Goal: Navigation & Orientation: Find specific page/section

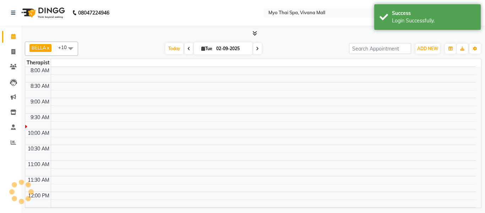
select select "en"
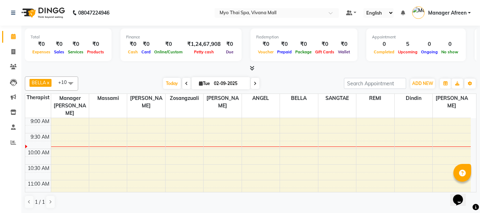
click at [251, 66] on icon at bounding box center [252, 67] width 5 height 5
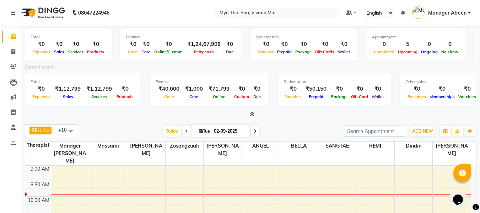
click at [252, 114] on icon at bounding box center [252, 113] width 5 height 5
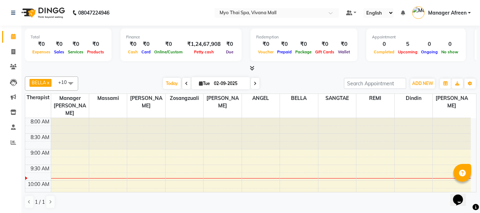
click at [118, 71] on div at bounding box center [250, 68] width 451 height 7
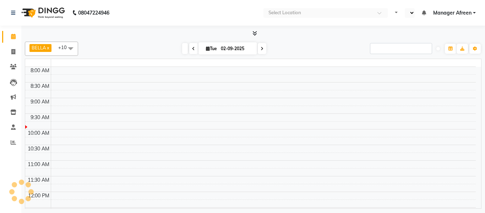
select select "en"
